Goal: Task Accomplishment & Management: Manage account settings

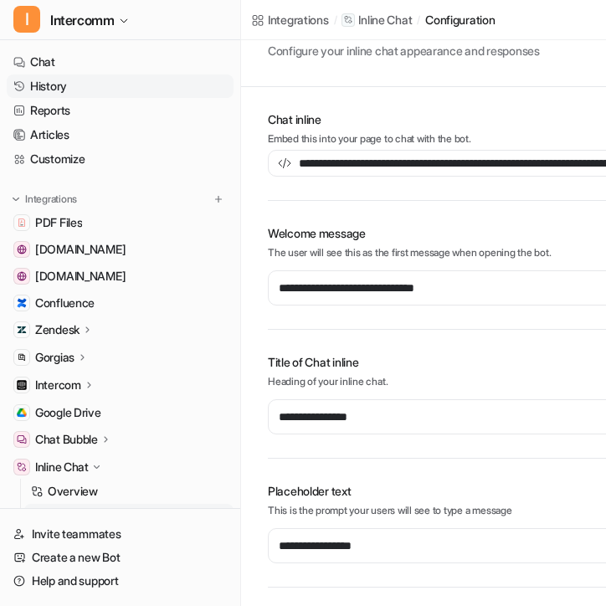
click at [104, 93] on link "History" at bounding box center [120, 85] width 227 height 23
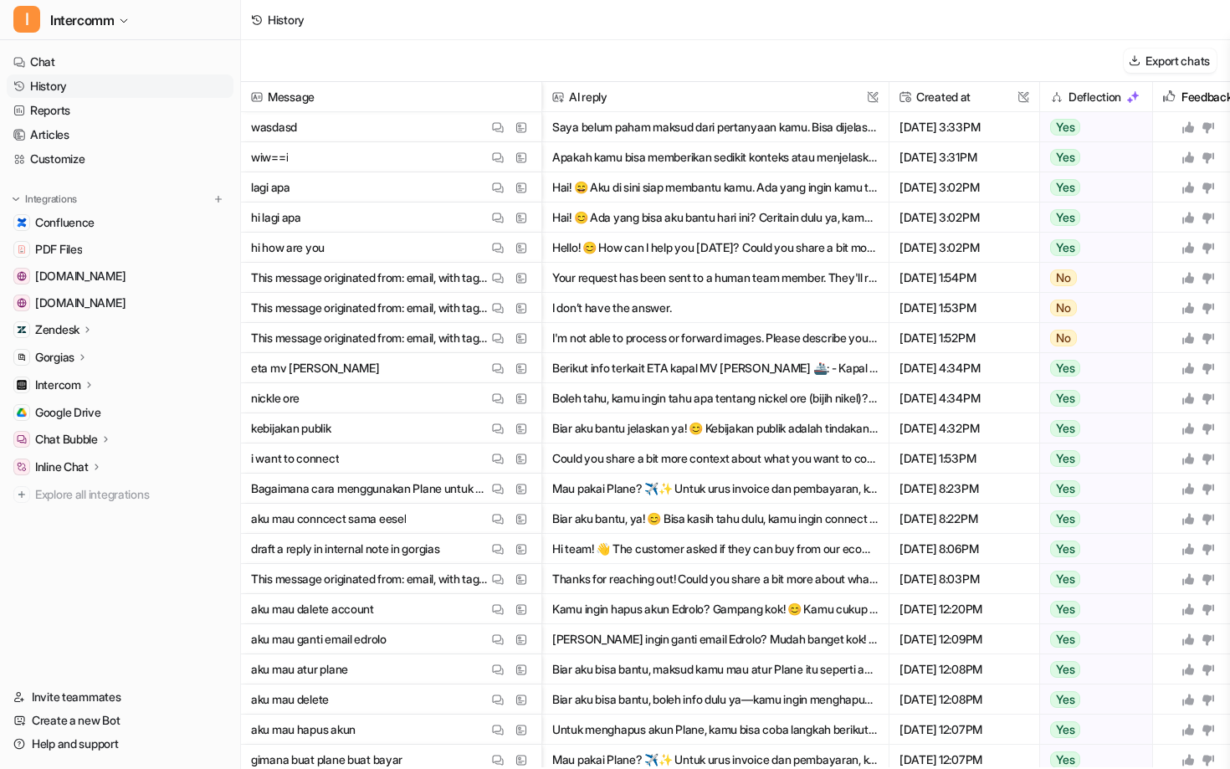
drag, startPoint x: 870, startPoint y: 134, endPoint x: 889, endPoint y: 229, distance: 97.3
click at [605, 230] on div "Message AI reply This field cannot be modified Created at This field cannot be …" at bounding box center [735, 424] width 989 height 685
click at [499, 213] on img at bounding box center [498, 218] width 12 height 13
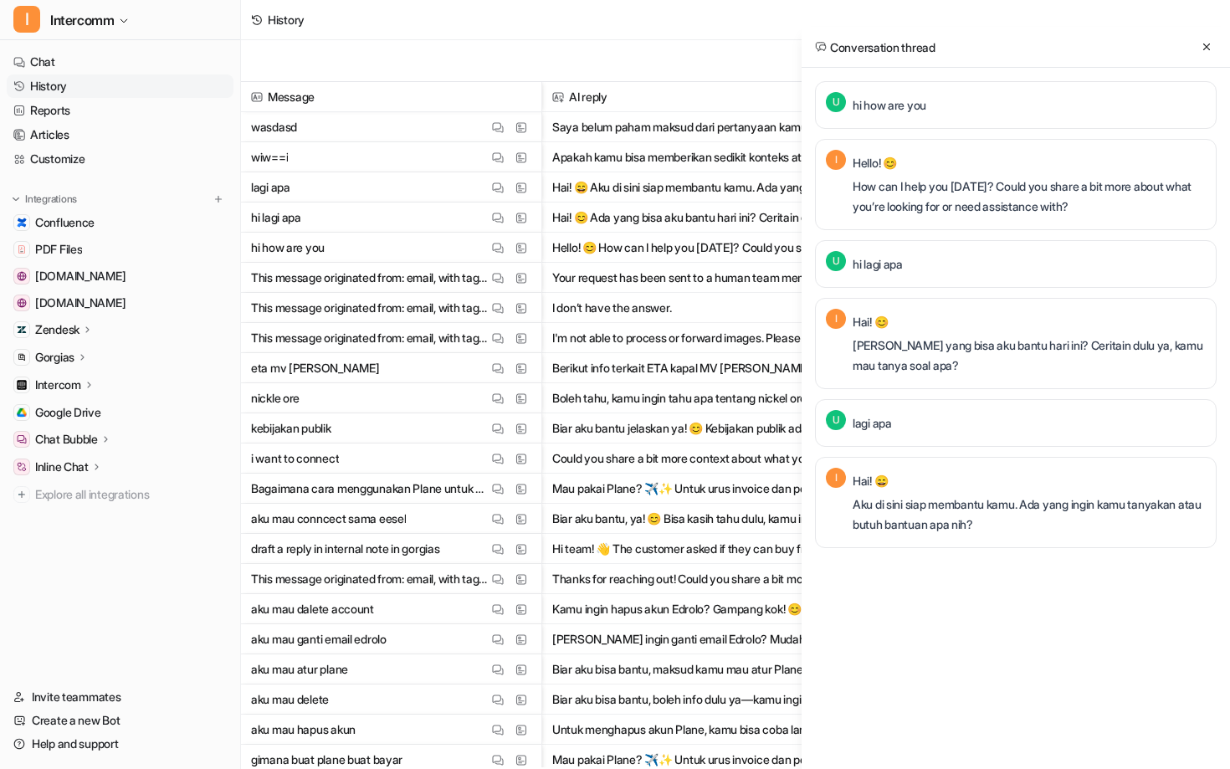
click at [88, 362] on icon at bounding box center [83, 357] width 12 height 13
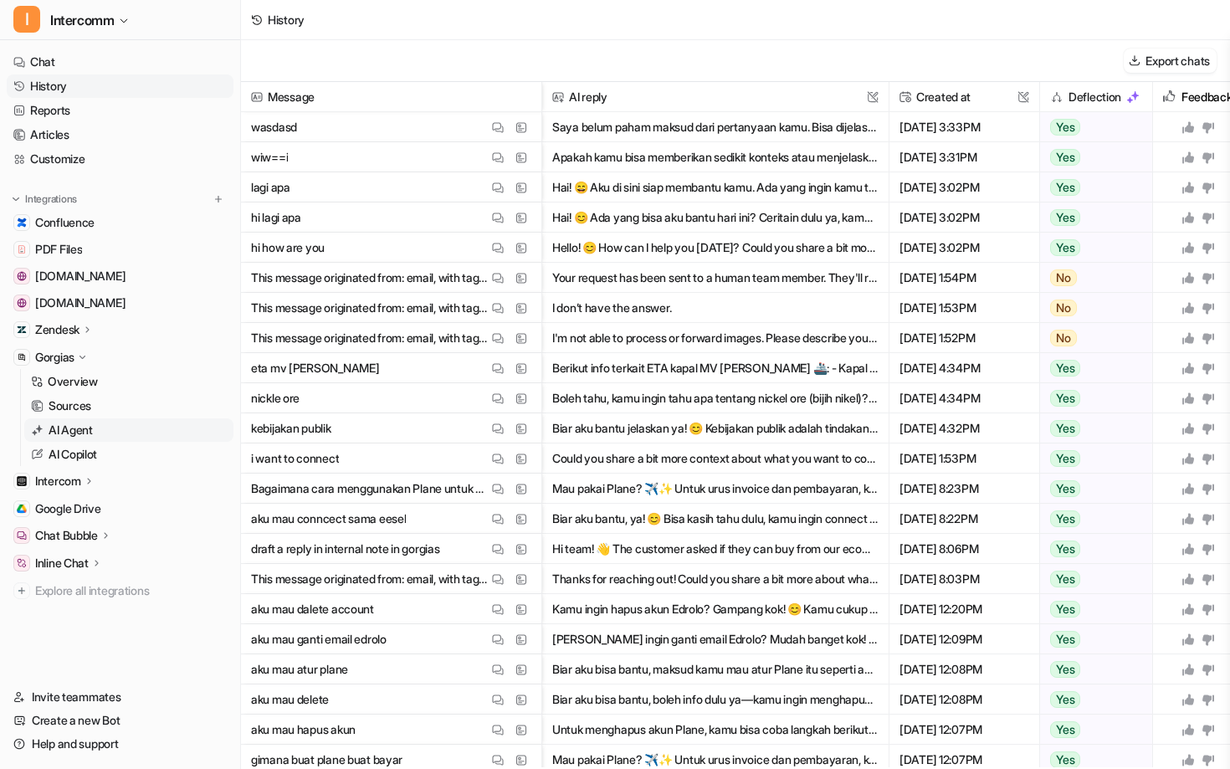
click at [93, 434] on p "AI Agent" at bounding box center [71, 430] width 44 height 17
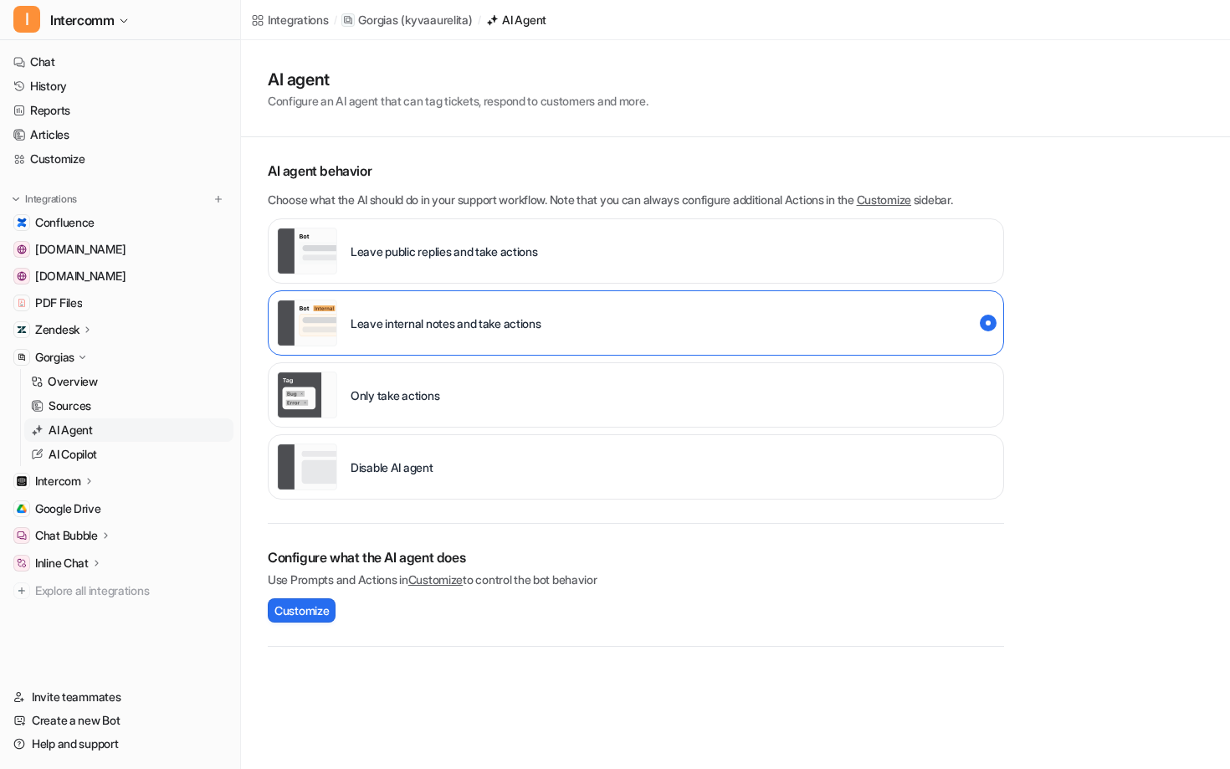
click at [562, 392] on div "Only take actions" at bounding box center [636, 394] width 736 height 65
click at [568, 331] on div "Leave internal notes and take actions" at bounding box center [636, 322] width 736 height 65
click at [582, 316] on div "Leave internal notes and take actions" at bounding box center [636, 322] width 736 height 65
click at [576, 400] on div "Only take actions" at bounding box center [636, 394] width 736 height 65
click at [581, 330] on div "Leave internal notes and take actions" at bounding box center [636, 322] width 736 height 65
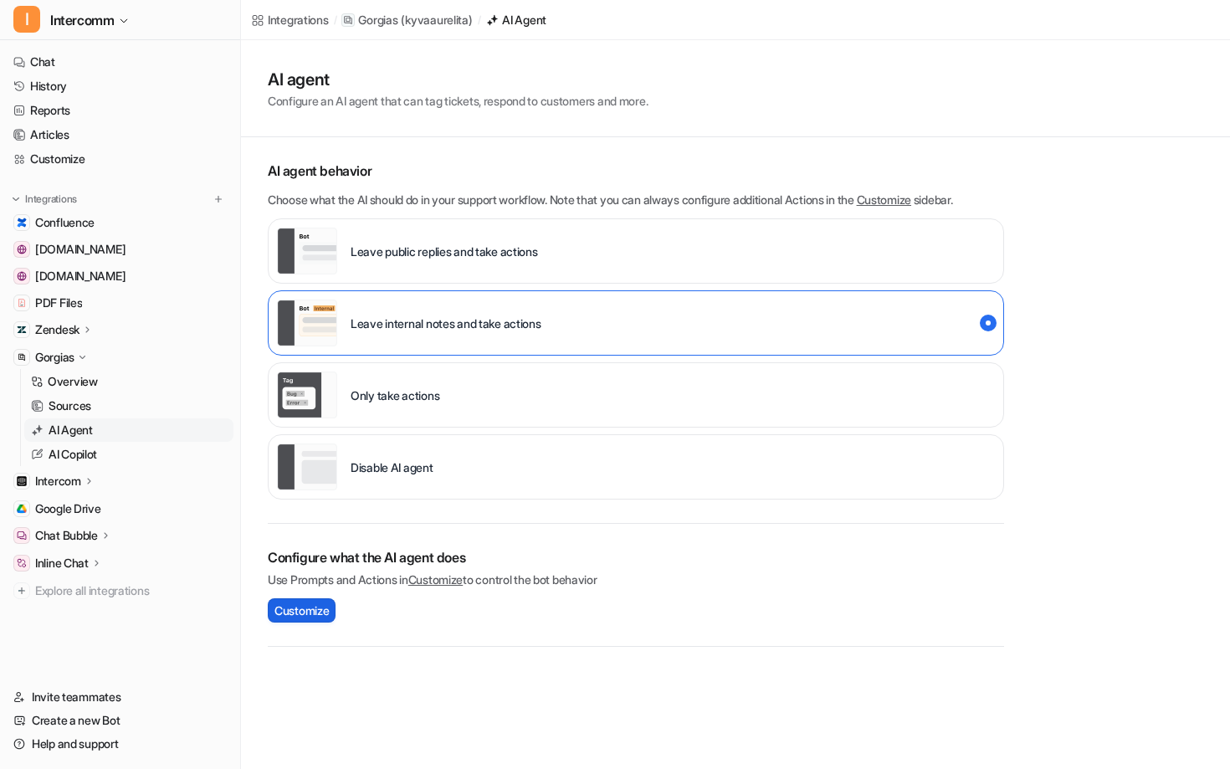
click at [305, 605] on span "Customize" at bounding box center [302, 611] width 54 height 18
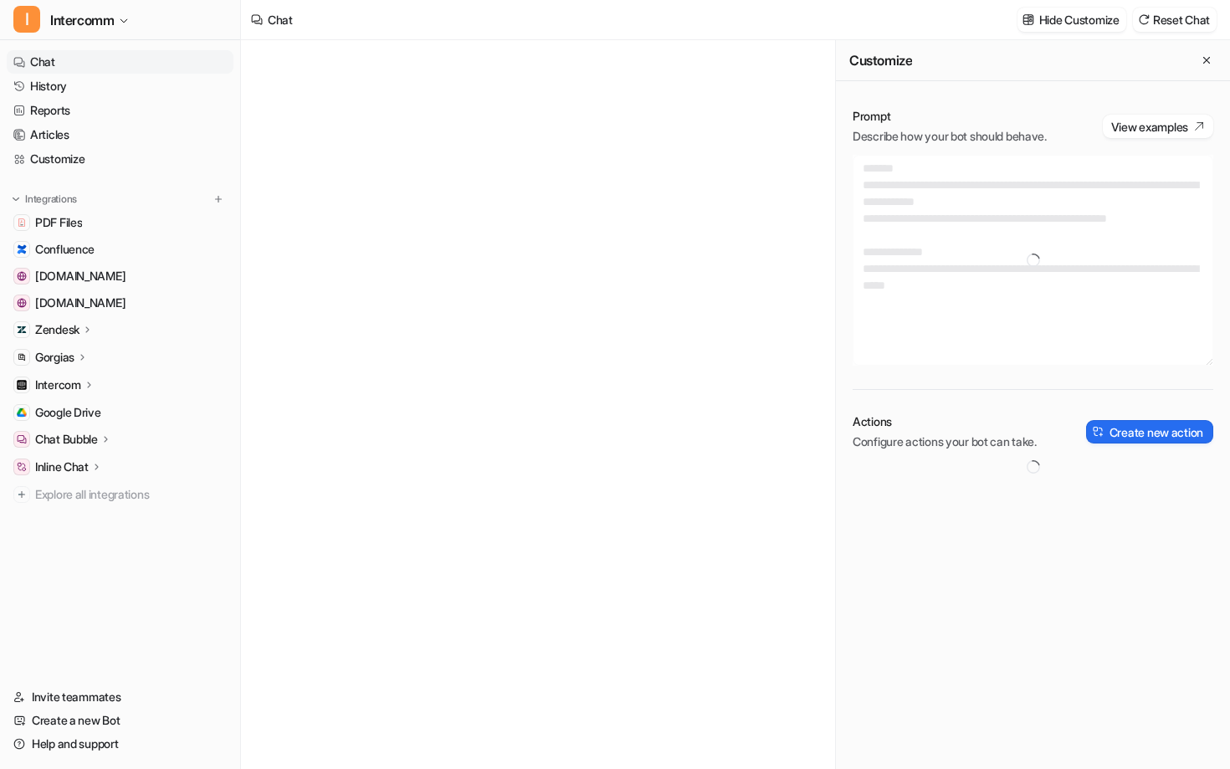
type textarea "**********"
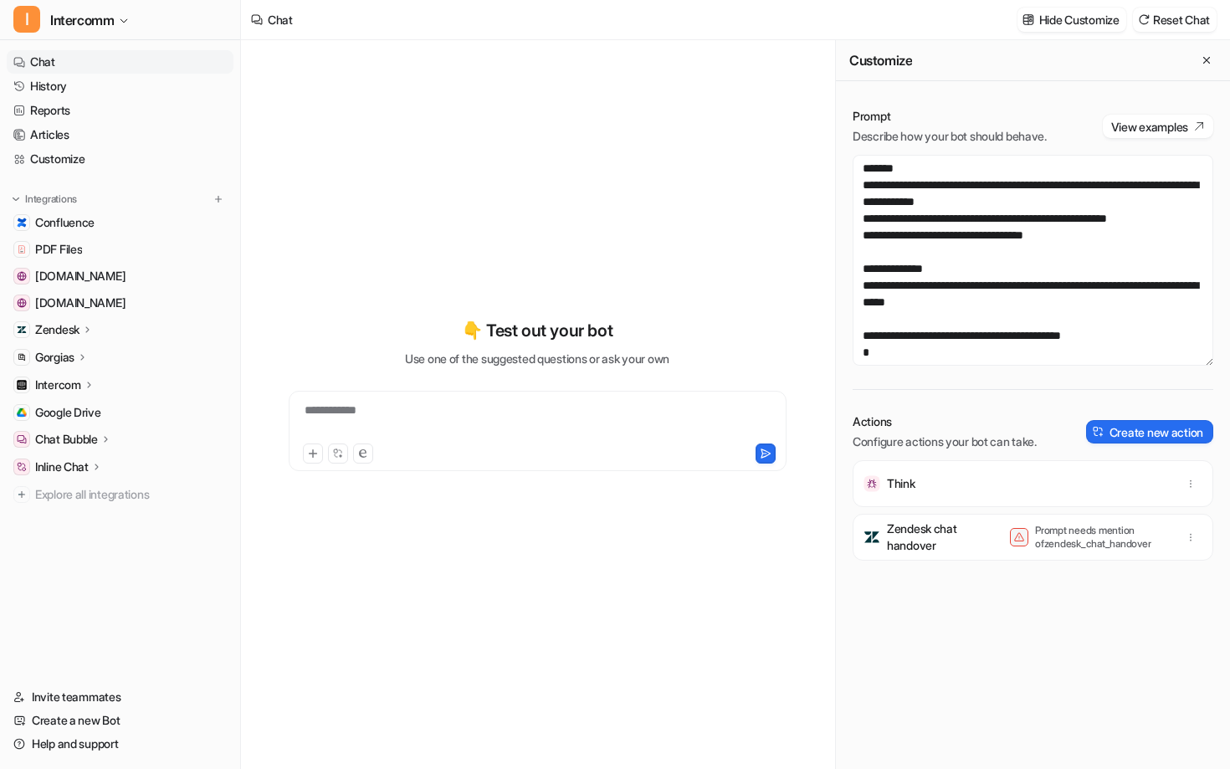
click at [59, 362] on p "Gorgias" at bounding box center [54, 357] width 39 height 17
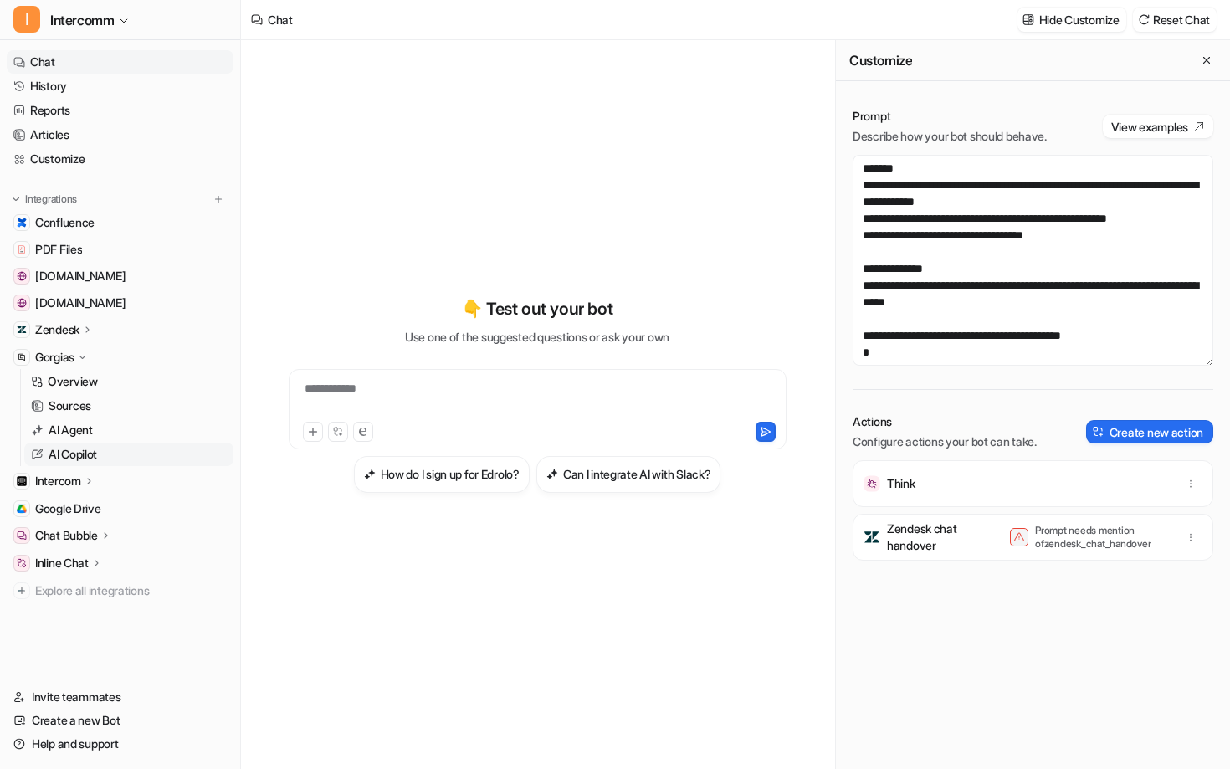
click at [85, 454] on p "AI Copilot" at bounding box center [73, 454] width 49 height 17
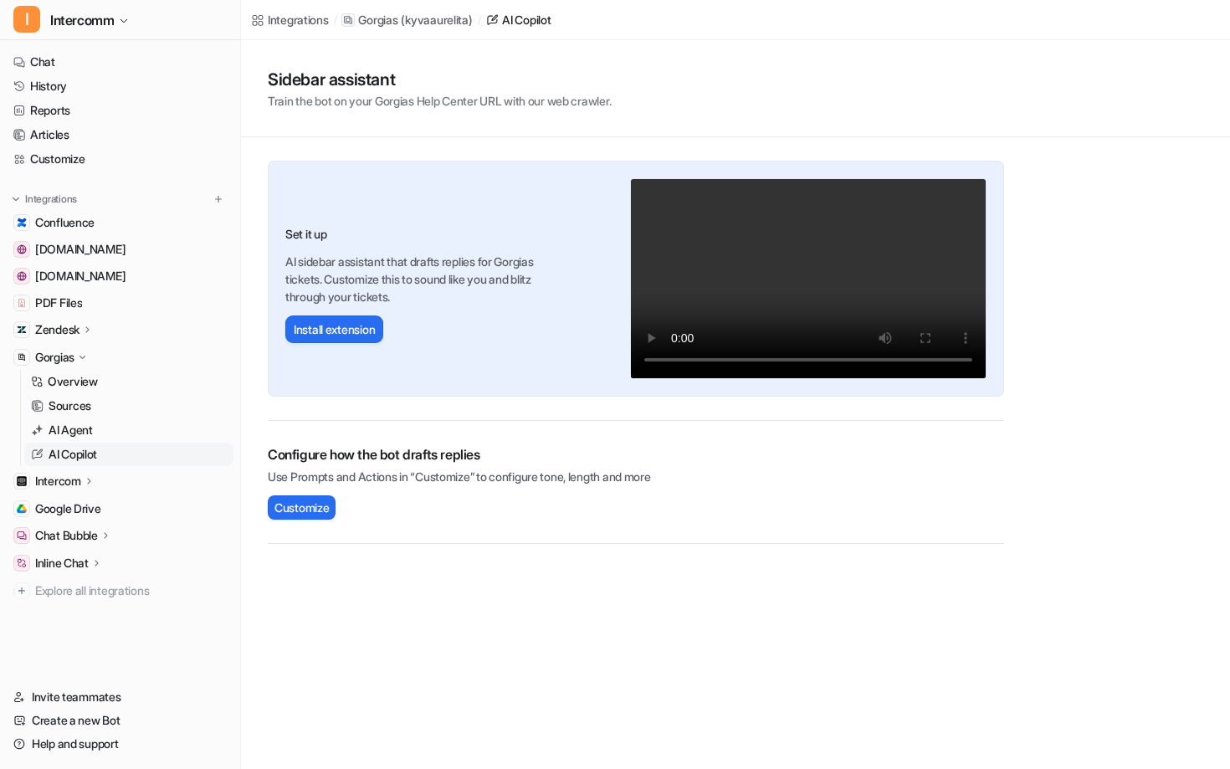
click at [302, 520] on div "Configure how the bot drafts replies Use Prompts and Actions in “Customize” to …" at bounding box center [636, 482] width 736 height 123
click at [309, 500] on span "Customize" at bounding box center [302, 508] width 54 height 18
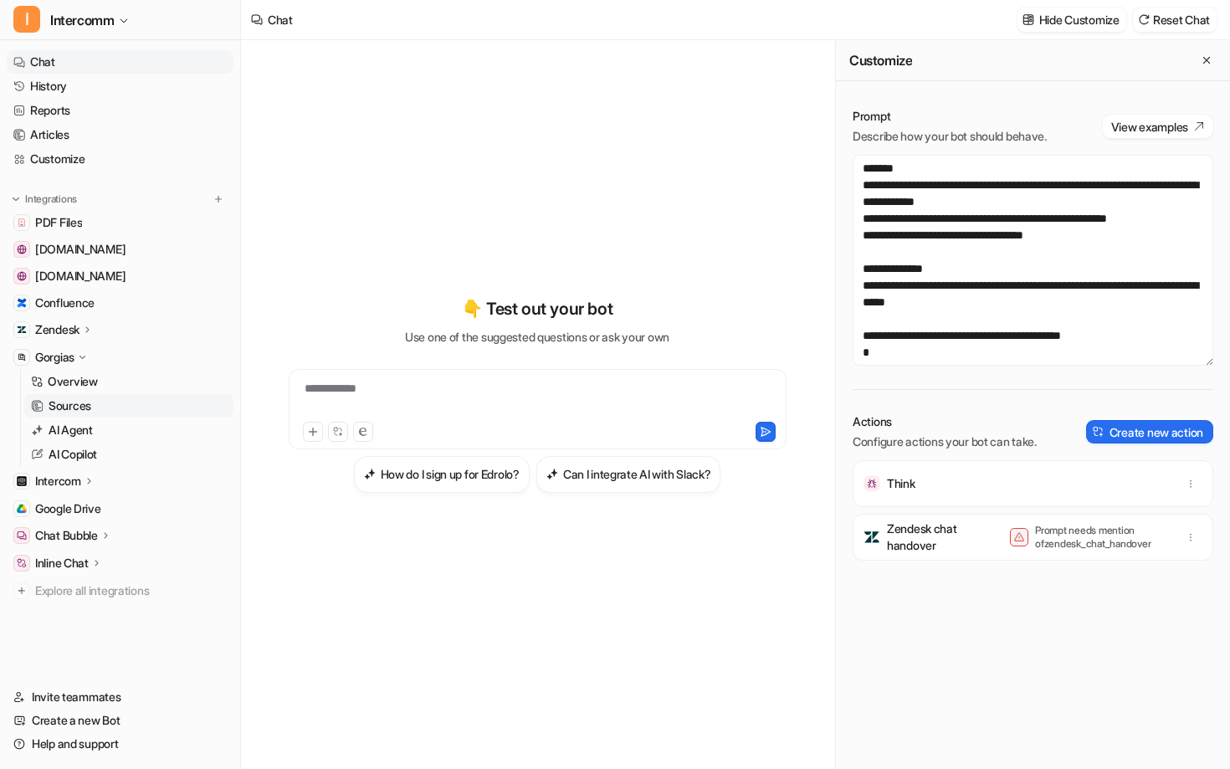
click at [107, 410] on link "Sources" at bounding box center [128, 405] width 209 height 23
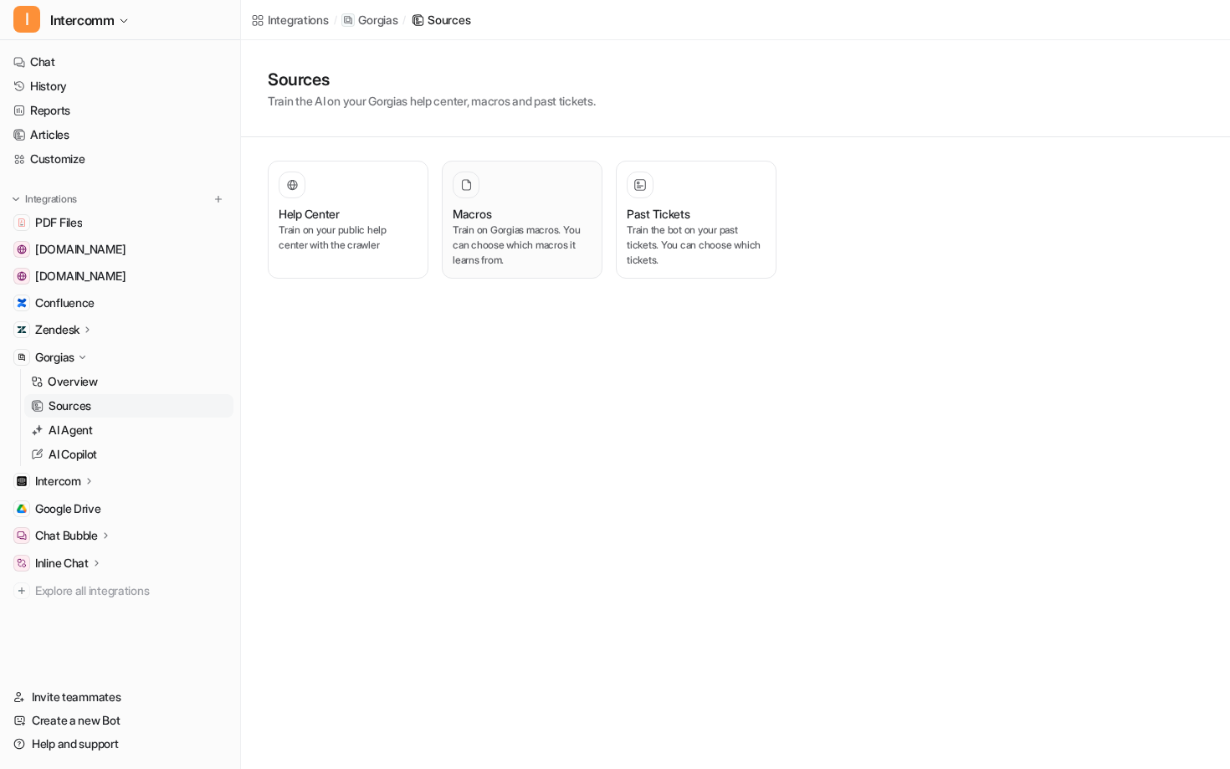
click at [535, 203] on div "Macros Train on Gorgias macros. You can choose which macros it learns from." at bounding box center [522, 220] width 139 height 96
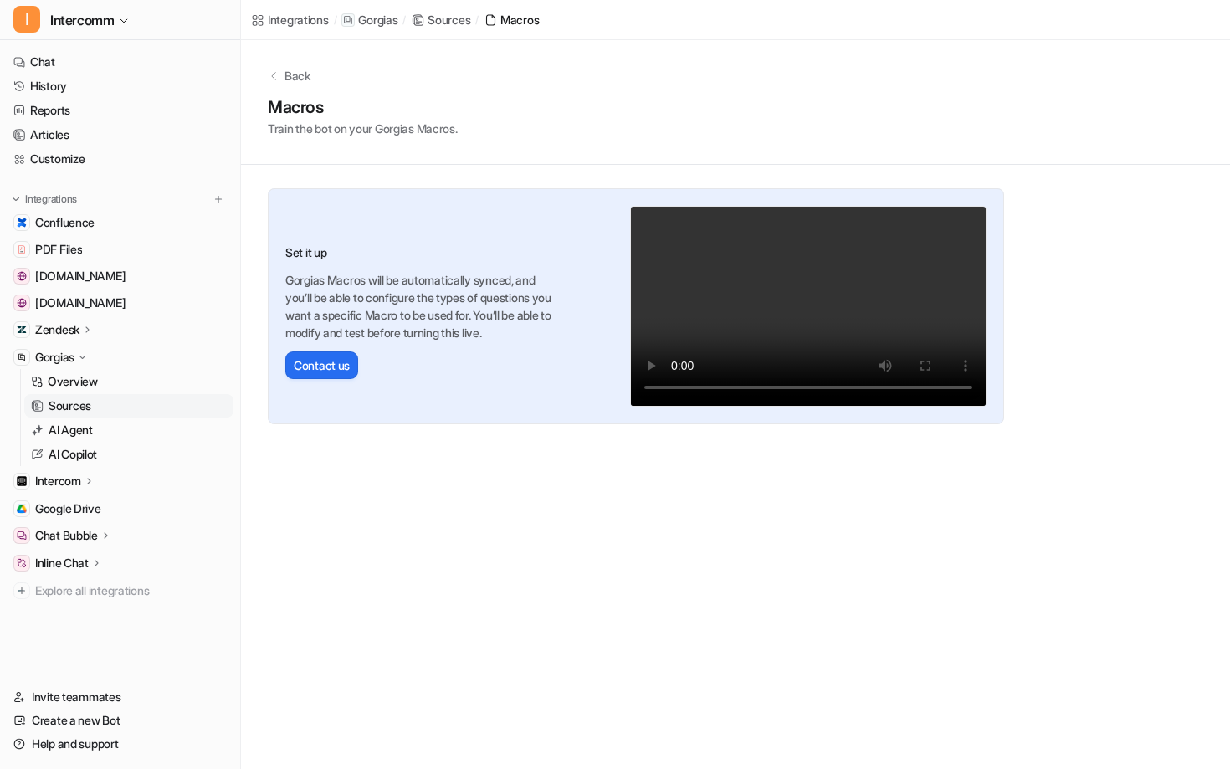
click at [290, 74] on p "Back" at bounding box center [298, 76] width 26 height 18
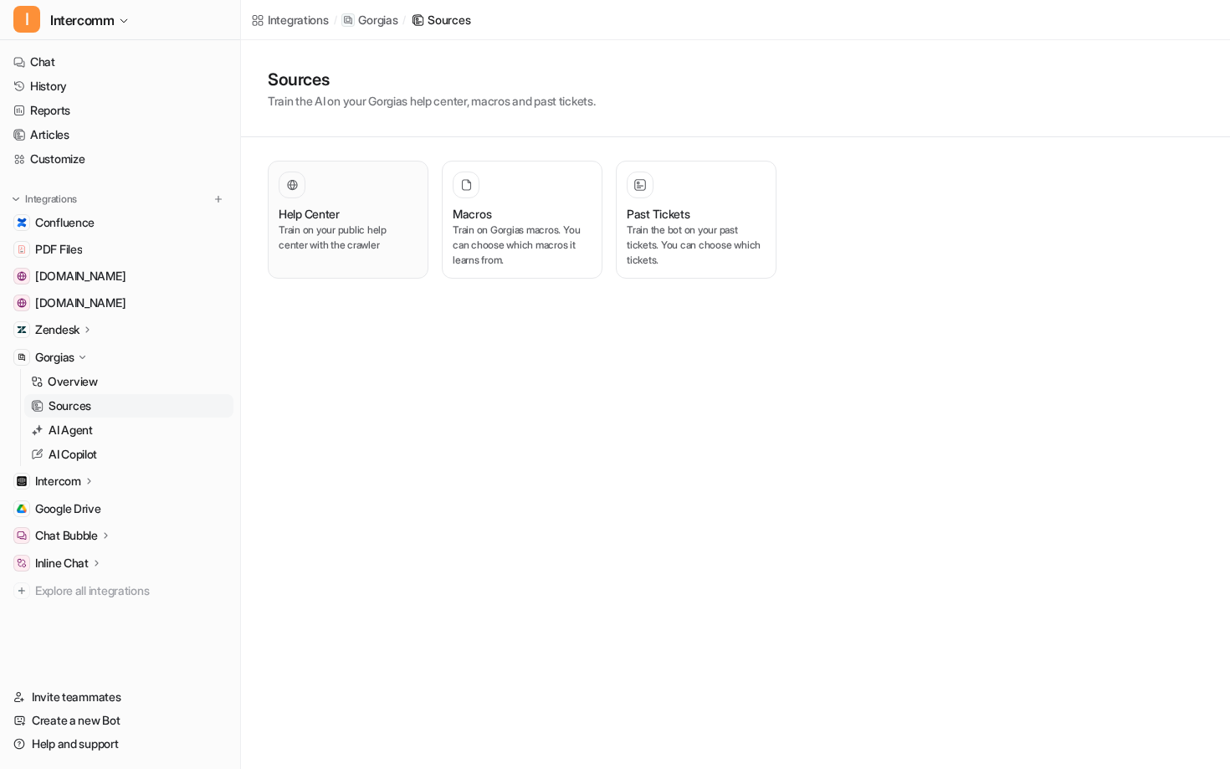
click at [346, 170] on button "Help Center Train on your public help center with the crawler" at bounding box center [348, 220] width 161 height 118
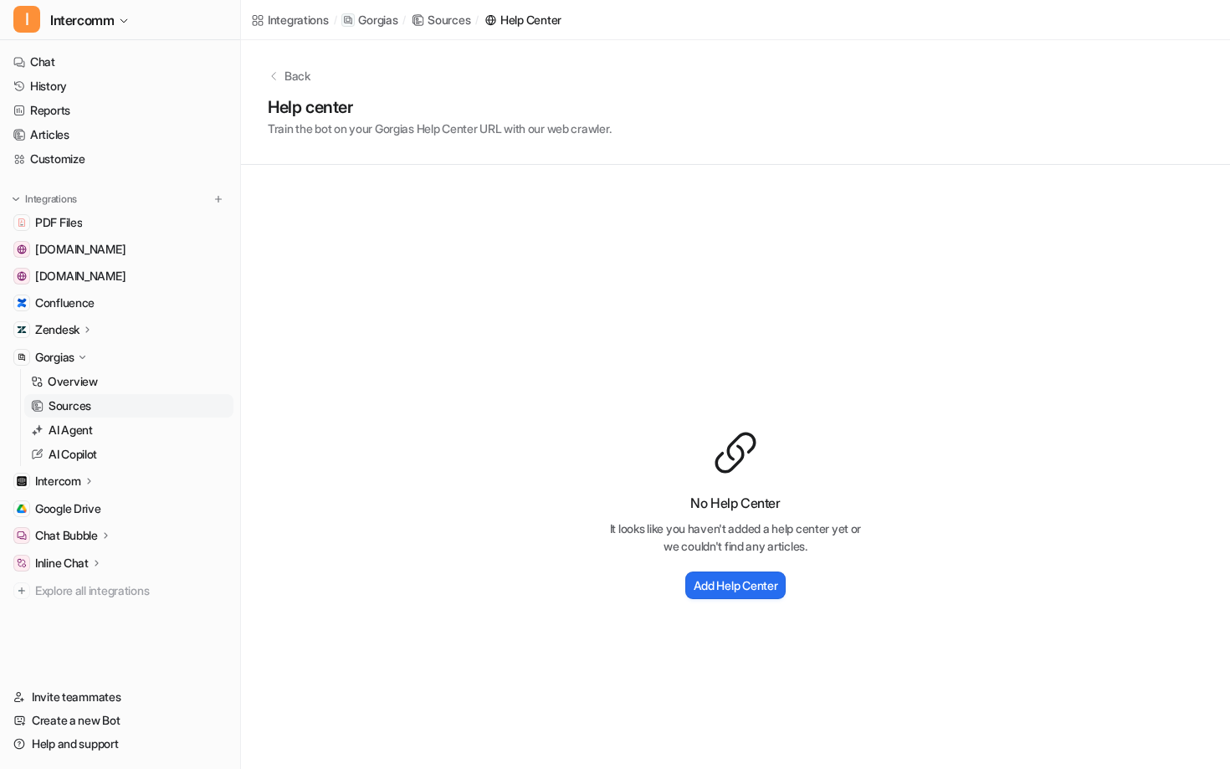
click at [280, 81] on div "Back" at bounding box center [736, 76] width 936 height 18
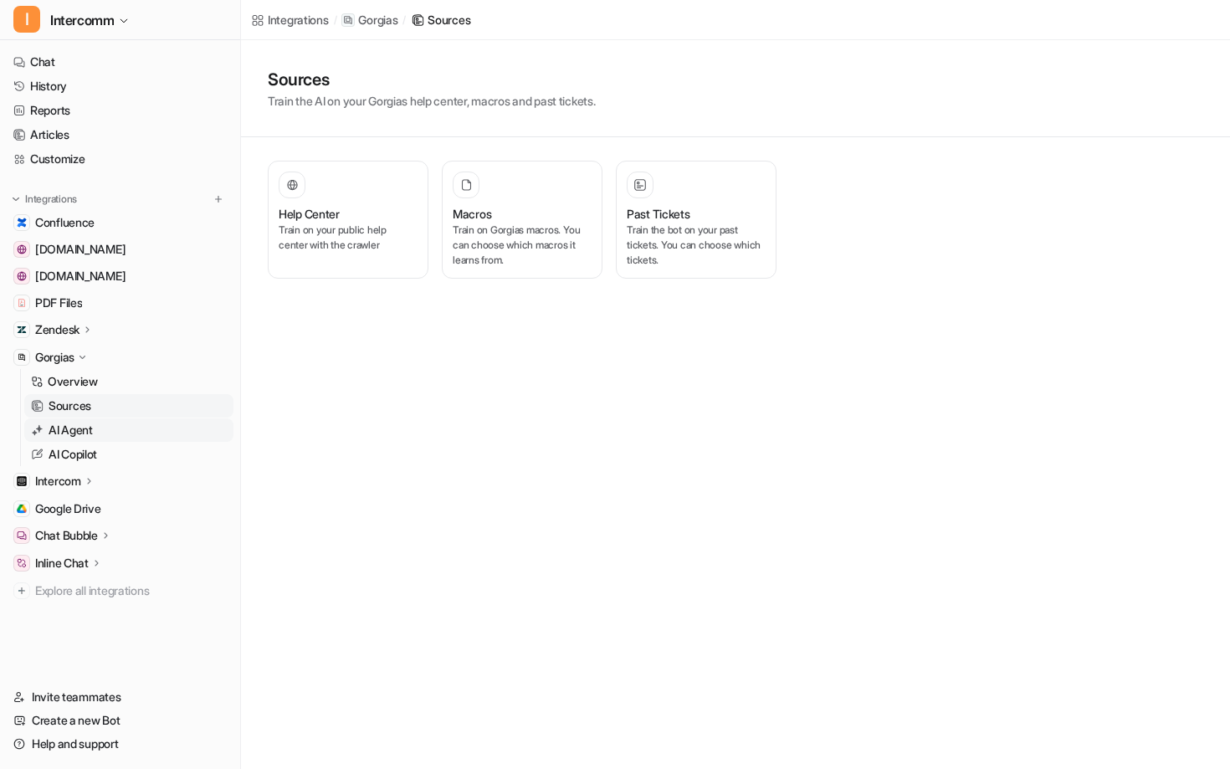
click at [99, 427] on link "AI Agent" at bounding box center [128, 429] width 209 height 23
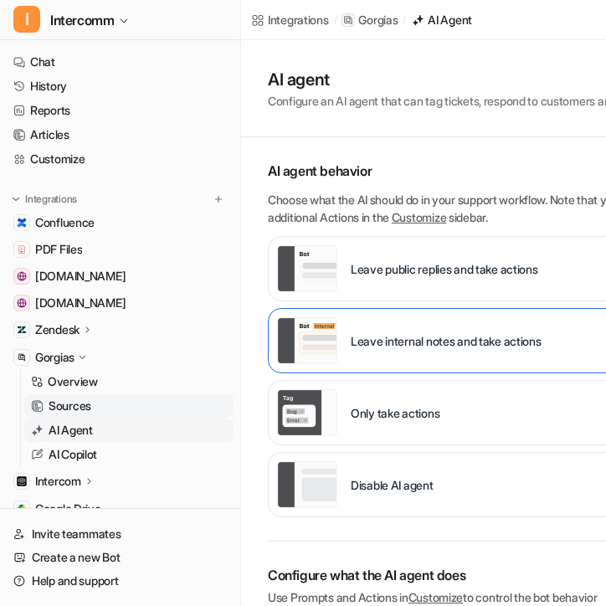
scroll to position [141, 0]
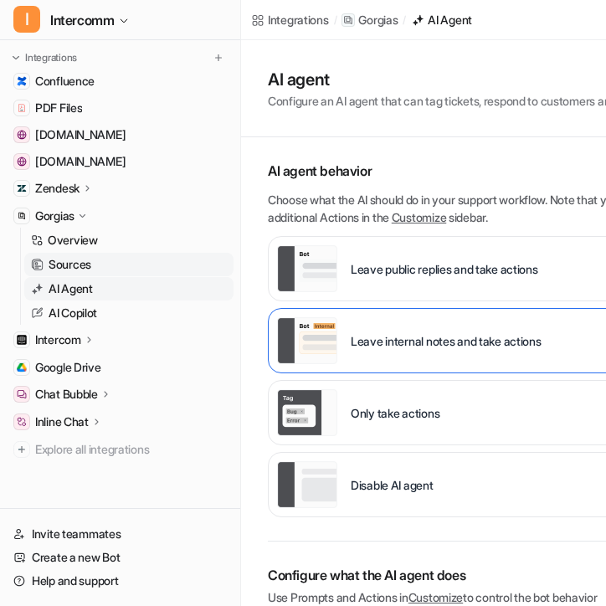
click at [71, 417] on p "Inline Chat" at bounding box center [62, 421] width 54 height 17
click at [92, 448] on p "Overview" at bounding box center [73, 446] width 50 height 17
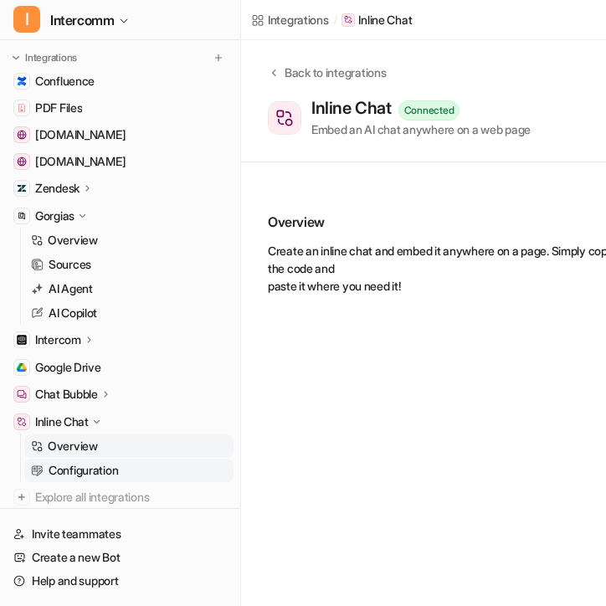
click at [84, 472] on p "Configuration" at bounding box center [83, 470] width 69 height 17
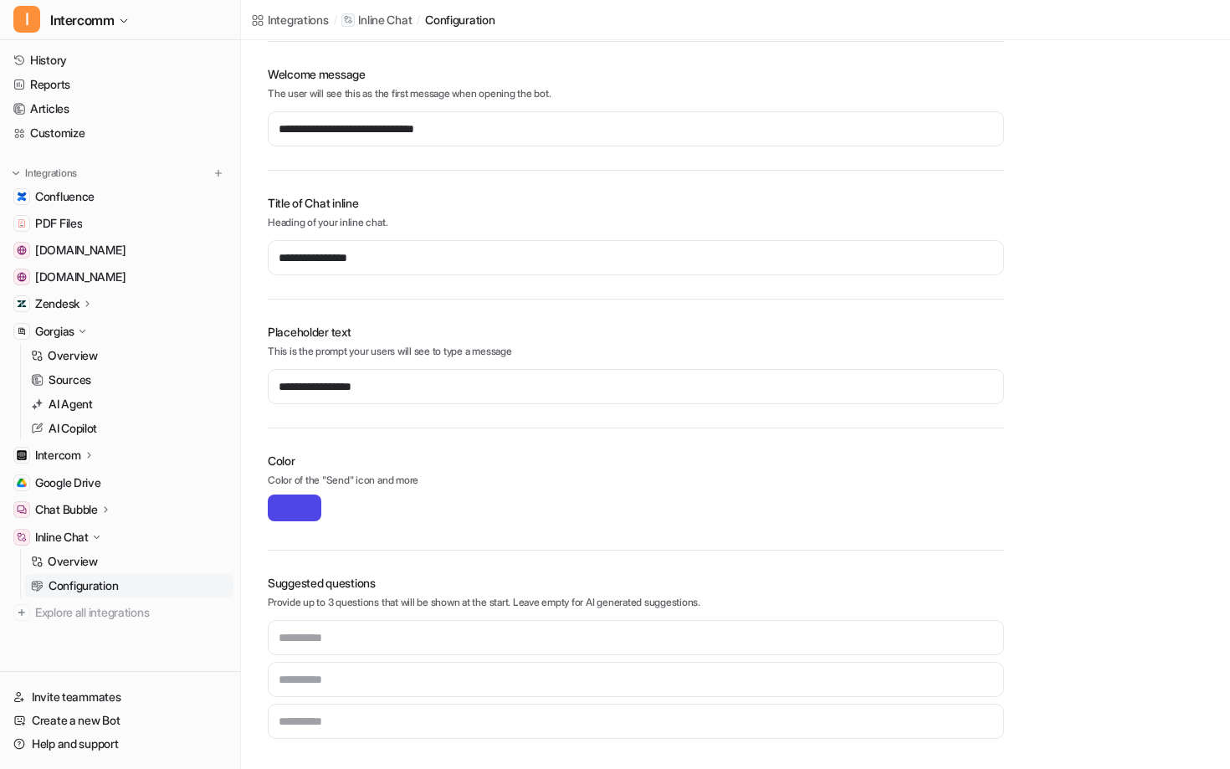
scroll to position [26, 0]
type input "**********"
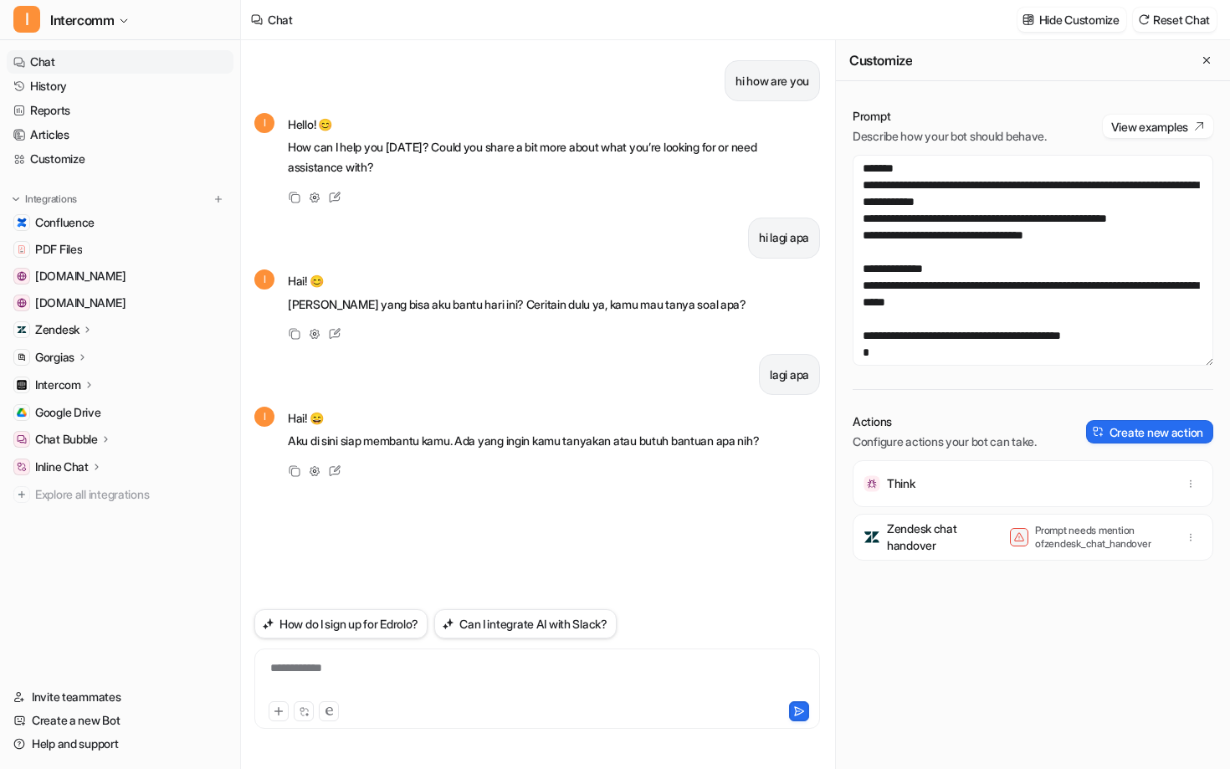
scroll to position [368, 0]
